Goal: Task Accomplishment & Management: Manage account settings

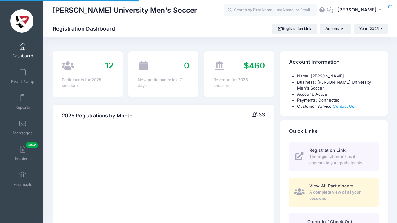
select select
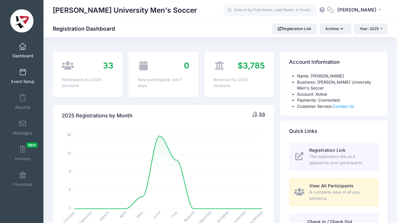
click at [23, 75] on span at bounding box center [23, 72] width 0 height 7
click at [22, 53] on span "Dashboard" at bounding box center [22, 55] width 21 height 5
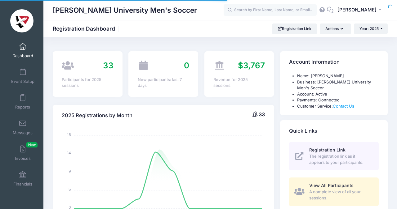
select select
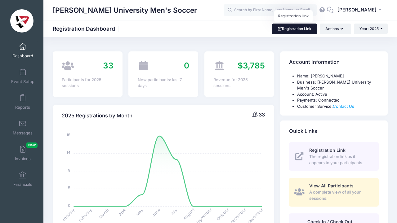
click at [289, 28] on link "Registration Link" at bounding box center [294, 29] width 45 height 11
click at [23, 74] on span at bounding box center [23, 72] width 0 height 7
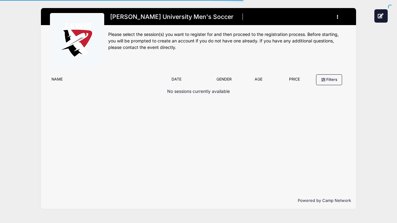
type input "#E5E5E5"
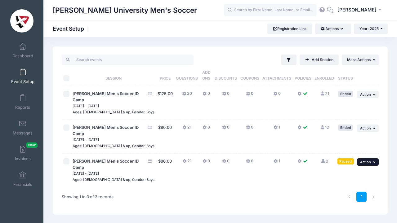
click at [368, 160] on span "Action" at bounding box center [365, 162] width 11 height 4
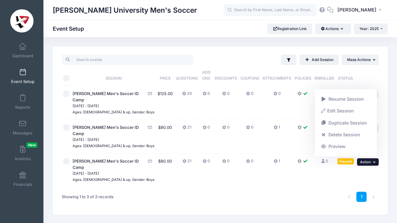
click at [373, 160] on icon "button" at bounding box center [375, 161] width 4 height 3
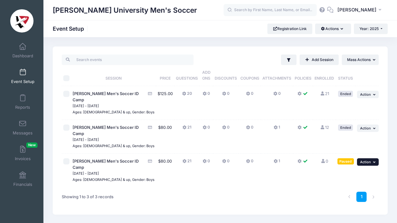
click at [373, 160] on icon "button" at bounding box center [375, 161] width 4 height 3
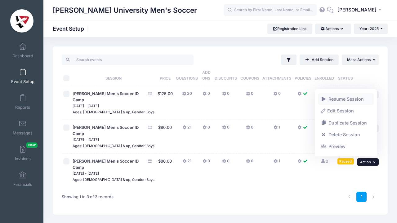
click at [334, 100] on link "Resume Session" at bounding box center [346, 99] width 56 height 12
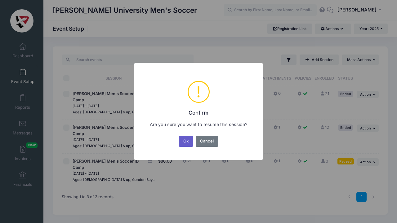
click at [186, 141] on button "Ok" at bounding box center [186, 141] width 14 height 11
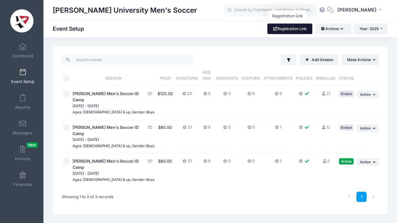
click at [285, 28] on link "Registration Link" at bounding box center [289, 29] width 45 height 11
click at [226, 192] on div "1" at bounding box center [287, 197] width 188 height 20
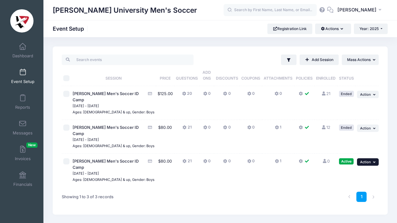
click at [373, 160] on icon "button" at bounding box center [375, 161] width 4 height 3
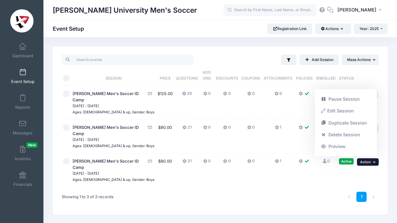
click at [316, 180] on td "0 Full" at bounding box center [325, 170] width 23 height 33
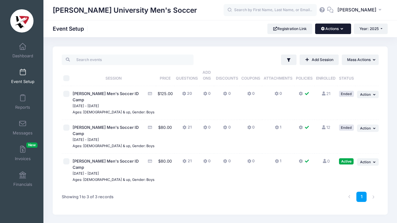
click at [341, 29] on icon "button" at bounding box center [342, 29] width 5 height 0
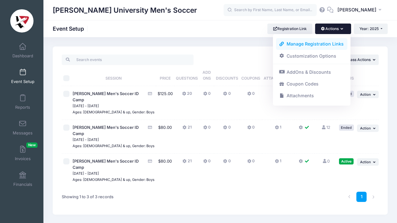
click at [325, 44] on link "Manage Registration Links" at bounding box center [312, 44] width 72 height 12
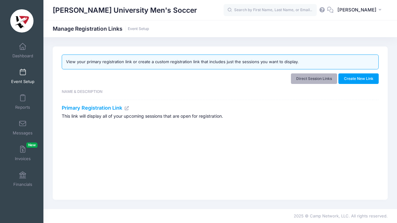
click at [320, 79] on link "Direct Session Links" at bounding box center [314, 78] width 46 height 11
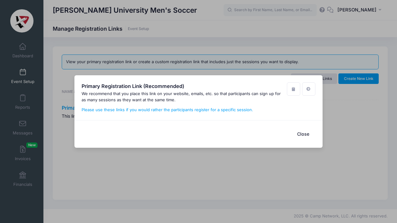
click at [304, 134] on button "Close" at bounding box center [302, 133] width 25 height 13
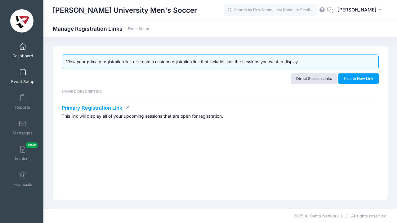
click at [23, 53] on span "Dashboard" at bounding box center [22, 55] width 21 height 5
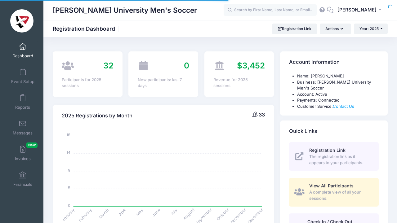
select select
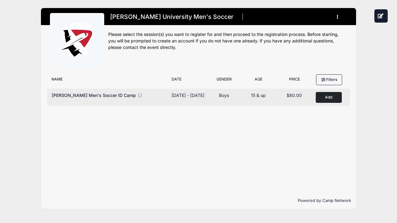
click at [98, 94] on span "[PERSON_NAME] Men's Soccer ID Camp" at bounding box center [94, 95] width 84 height 5
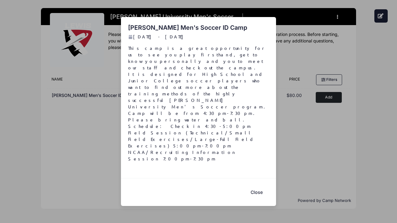
click at [259, 186] on button "Close" at bounding box center [256, 192] width 25 height 13
